Goal: Find specific page/section: Find specific page/section

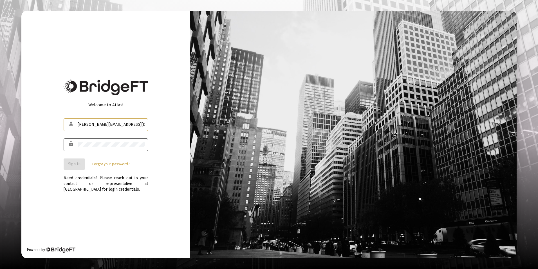
type input "[PERSON_NAME][EMAIL_ADDRESS][DOMAIN_NAME]"
click at [112, 147] on div at bounding box center [112, 144] width 68 height 14
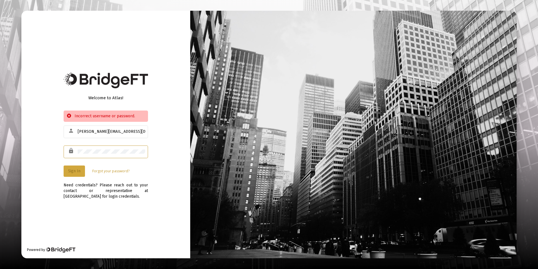
click at [79, 172] on span "Sign In" at bounding box center [74, 170] width 12 height 5
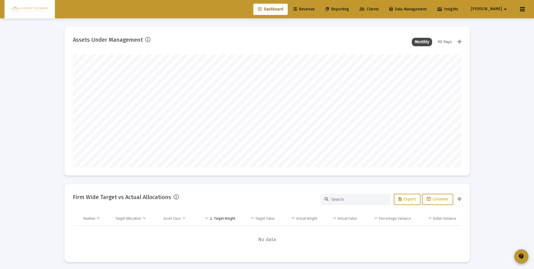
scroll to position [113, 209]
type input "[DATE]"
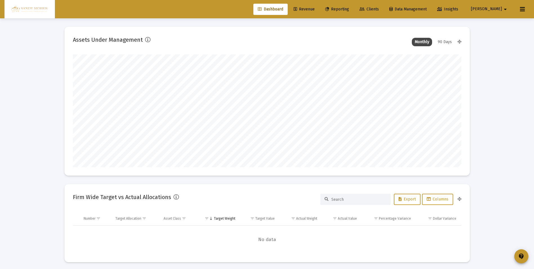
click at [315, 9] on span "Revenue" at bounding box center [304, 9] width 21 height 5
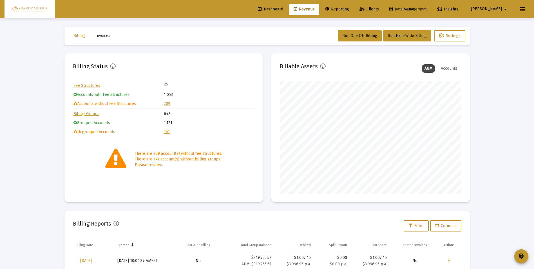
click at [168, 103] on link "209" at bounding box center [167, 103] width 6 height 5
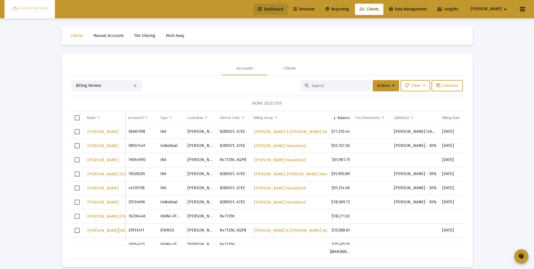
click at [283, 9] on span "Dashboard" at bounding box center [270, 9] width 25 height 5
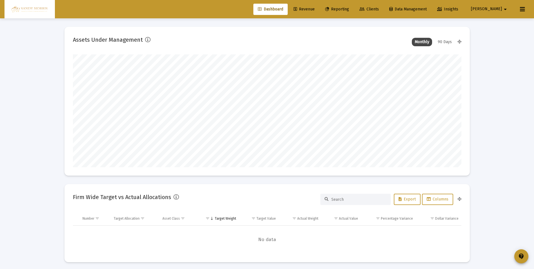
scroll to position [113, 209]
click at [315, 9] on span "Revenue" at bounding box center [304, 9] width 21 height 5
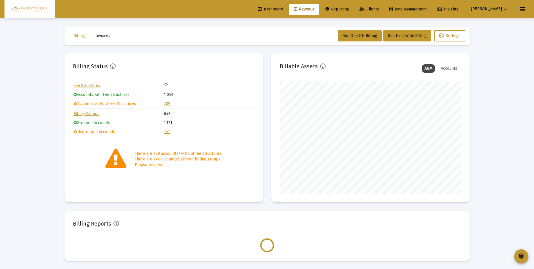
scroll to position [113, 182]
click at [167, 131] on link "141" at bounding box center [167, 131] width 6 height 5
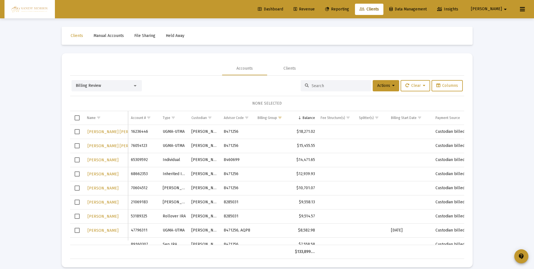
click at [283, 8] on span "Dashboard" at bounding box center [270, 9] width 25 height 5
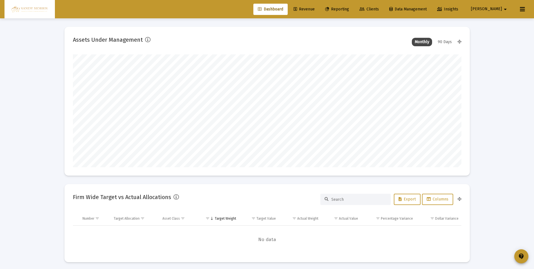
click at [315, 8] on span "Revenue" at bounding box center [304, 9] width 21 height 5
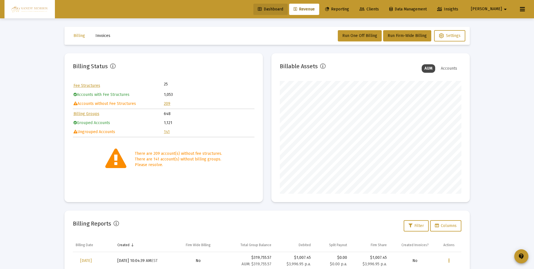
click at [283, 11] on span "Dashboard" at bounding box center [270, 9] width 25 height 5
